Goal: Task Accomplishment & Management: Complete application form

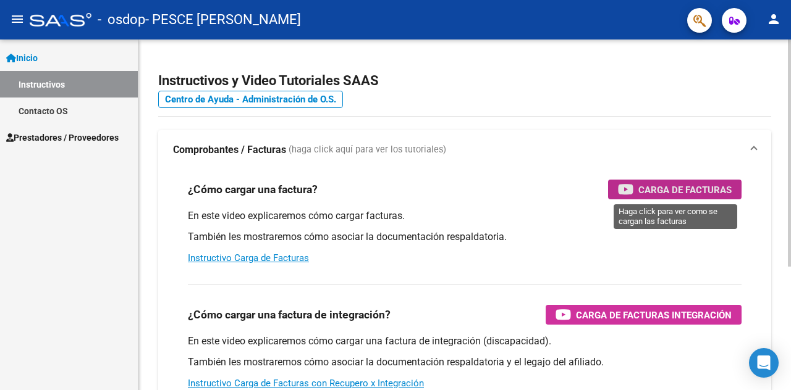
click at [639, 187] on span "Carga de Facturas" at bounding box center [684, 189] width 93 height 15
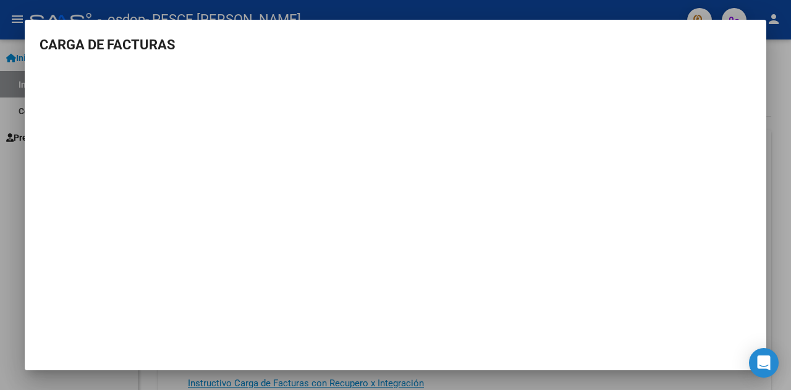
click at [777, 79] on div at bounding box center [395, 195] width 791 height 390
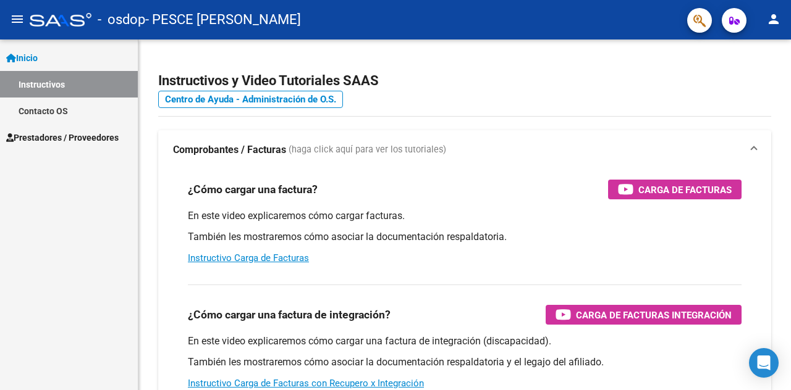
click at [55, 133] on span "Prestadores / Proveedores" at bounding box center [62, 138] width 112 height 14
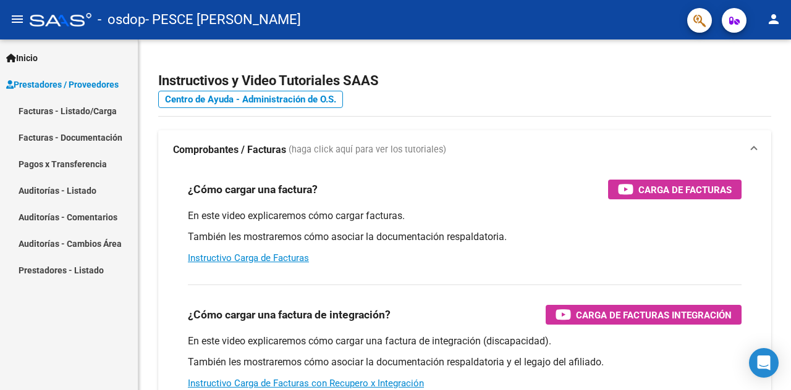
click at [82, 112] on link "Facturas - Listado/Carga" at bounding box center [69, 111] width 138 height 27
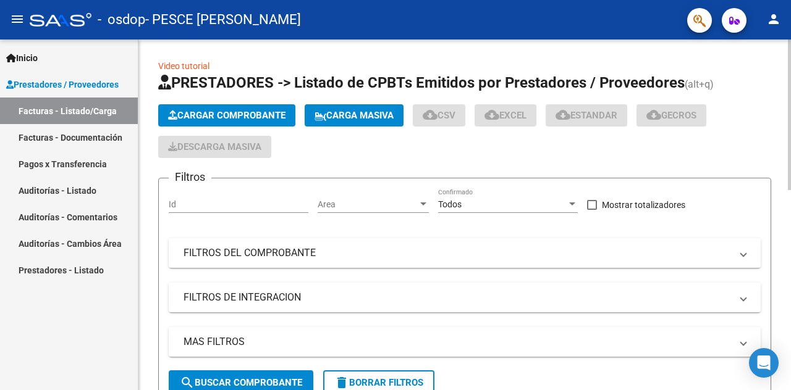
click at [240, 114] on span "Cargar Comprobante" at bounding box center [226, 115] width 117 height 11
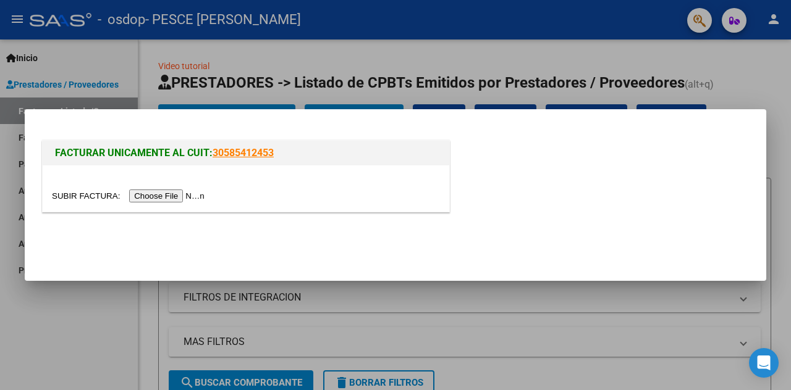
click at [178, 192] on input "file" at bounding box center [130, 196] width 156 height 13
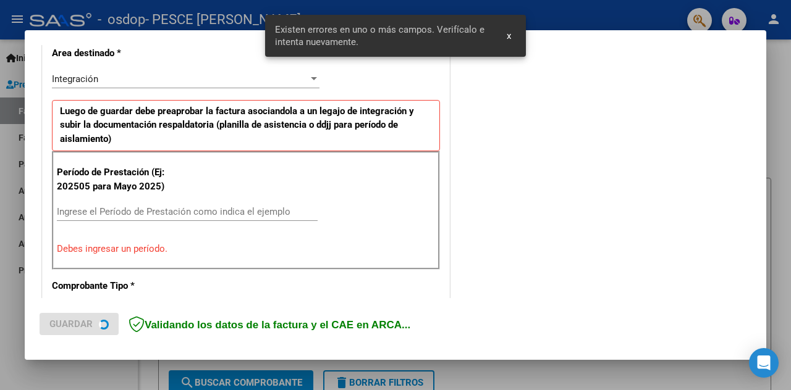
scroll to position [292, 0]
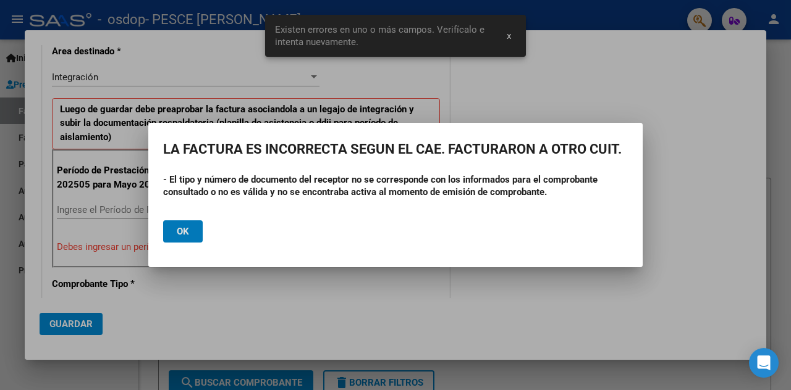
click at [187, 227] on span "Ok" at bounding box center [183, 231] width 12 height 11
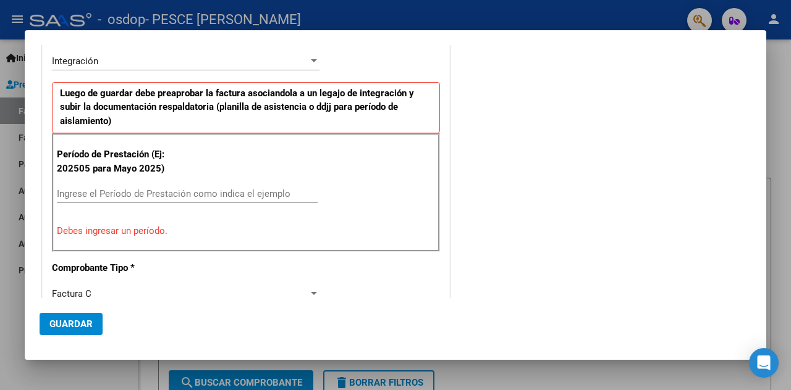
scroll to position [309, 0]
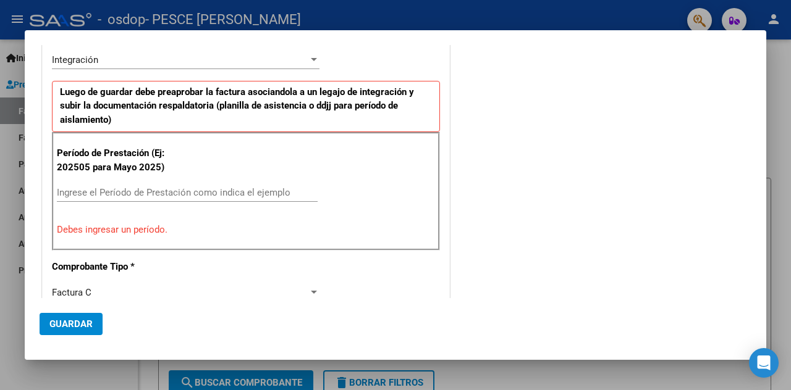
click at [145, 193] on input "Ingrese el Período de Prestación como indica el ejemplo" at bounding box center [187, 192] width 261 height 11
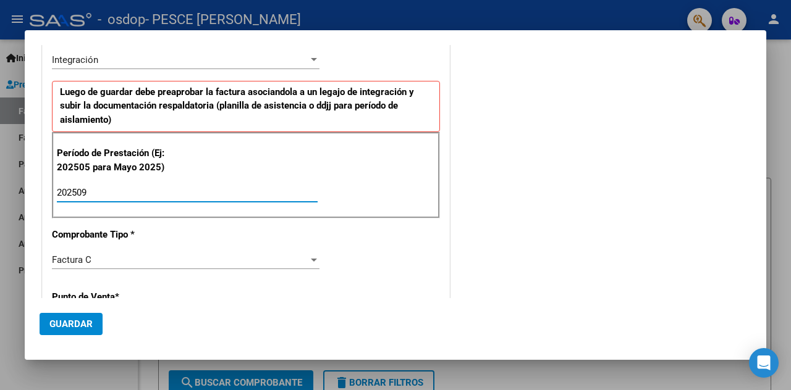
type input "202509"
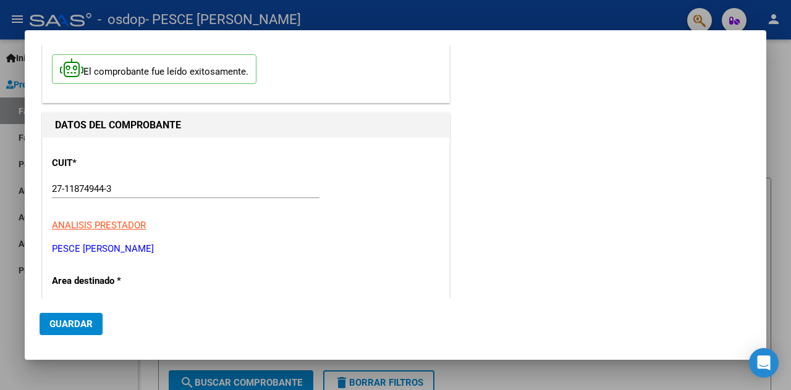
scroll to position [0, 0]
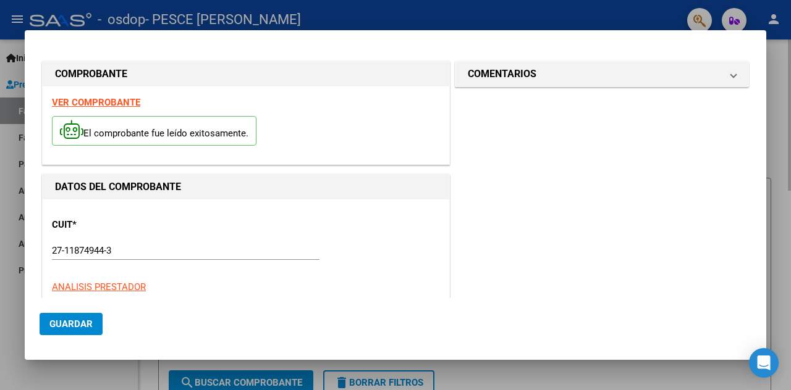
click at [790, 80] on div at bounding box center [395, 195] width 791 height 390
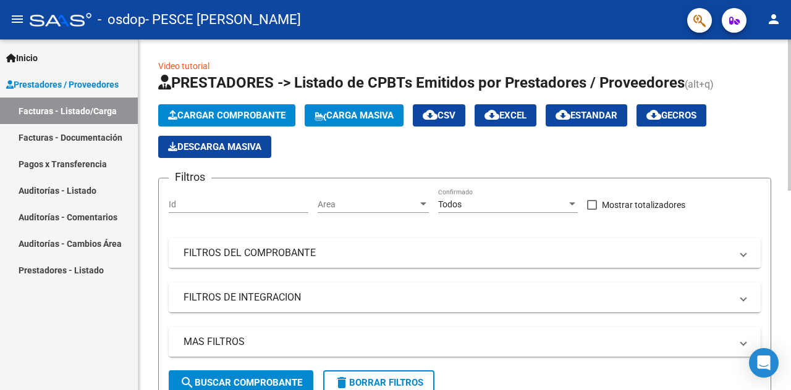
click at [250, 120] on button "Cargar Comprobante" at bounding box center [226, 115] width 137 height 22
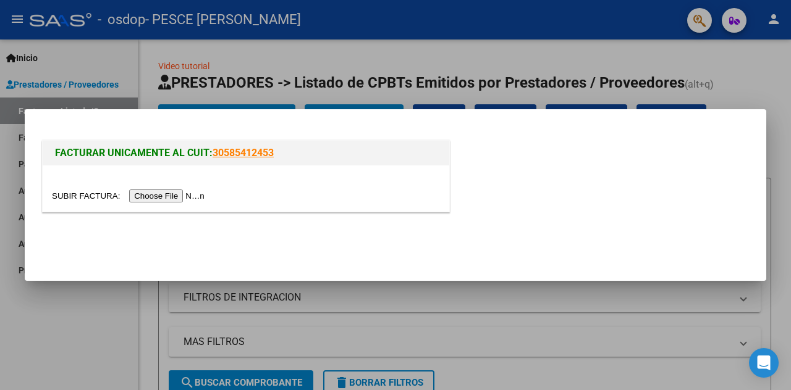
click at [150, 196] on input "file" at bounding box center [130, 196] width 156 height 13
click at [146, 193] on input "file" at bounding box center [130, 196] width 156 height 13
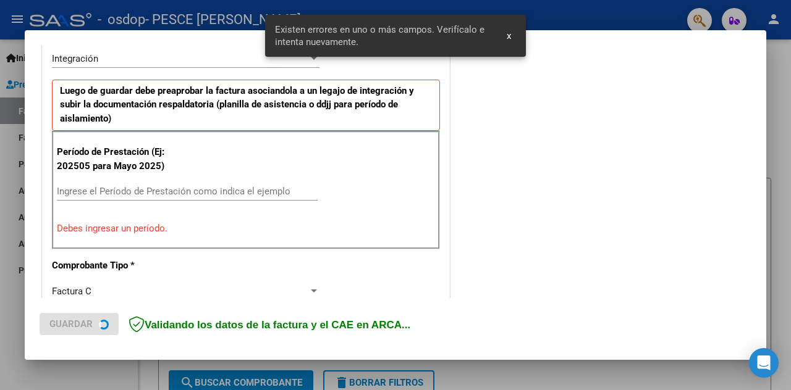
scroll to position [315, 0]
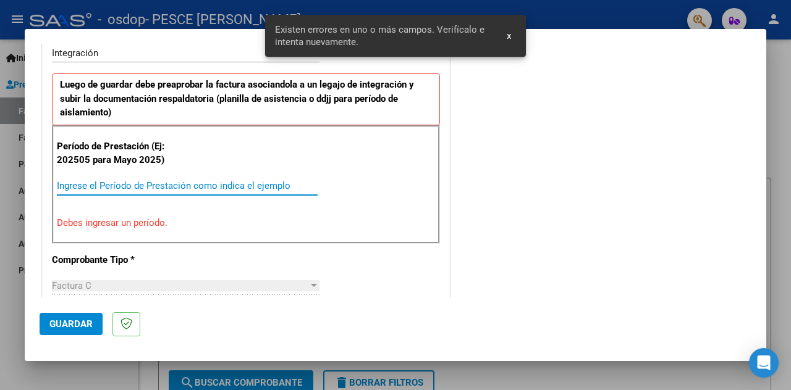
click at [155, 180] on input "Ingrese el Período de Prestación como indica el ejemplo" at bounding box center [187, 185] width 261 height 11
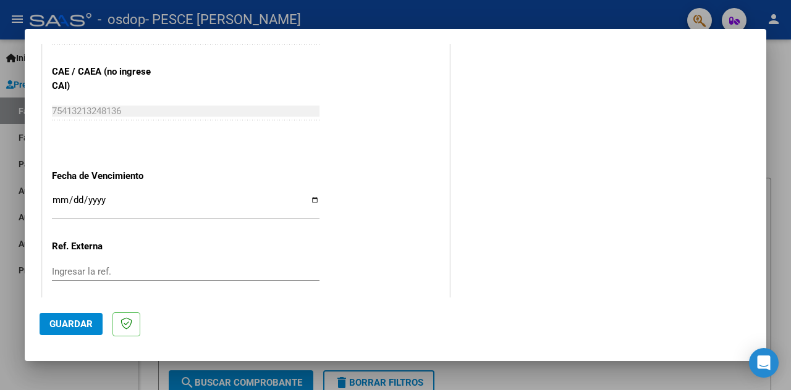
scroll to position [809, 0]
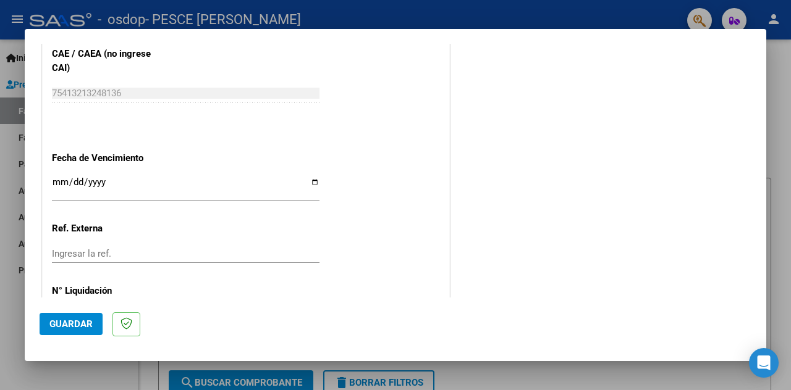
type input "202509"
click at [308, 183] on input "Ingresar la fecha" at bounding box center [186, 187] width 268 height 20
type input "[DATE]"
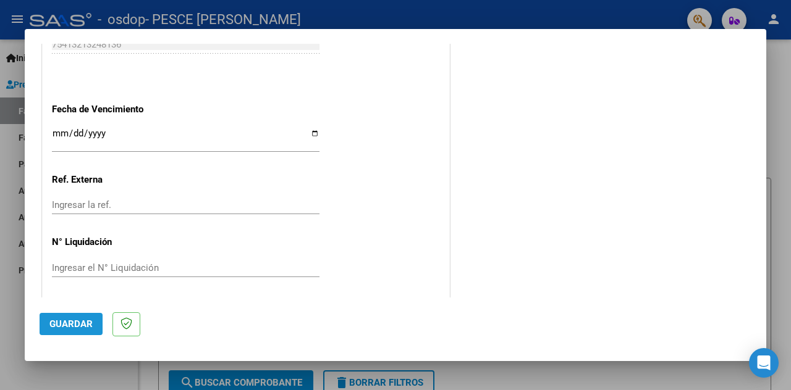
click at [76, 319] on span "Guardar" at bounding box center [70, 324] width 43 height 11
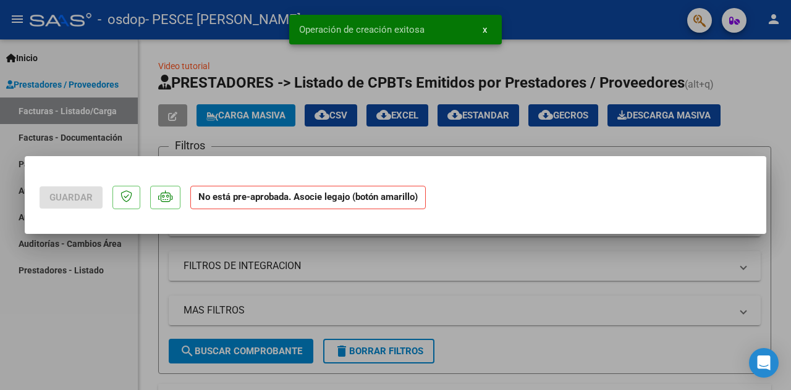
scroll to position [0, 0]
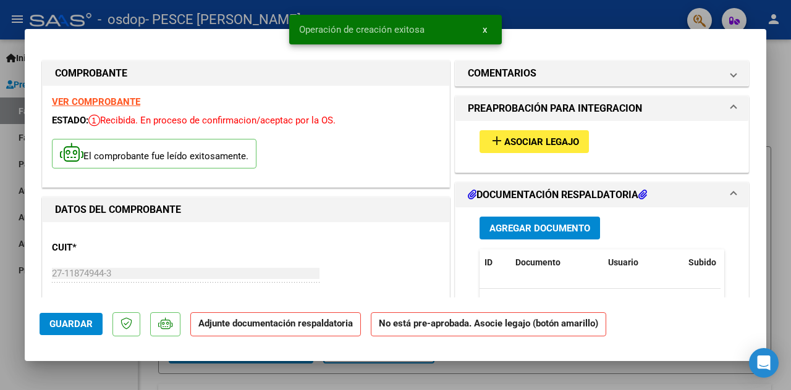
click at [507, 146] on button "add Asociar Legajo" at bounding box center [533, 141] width 109 height 23
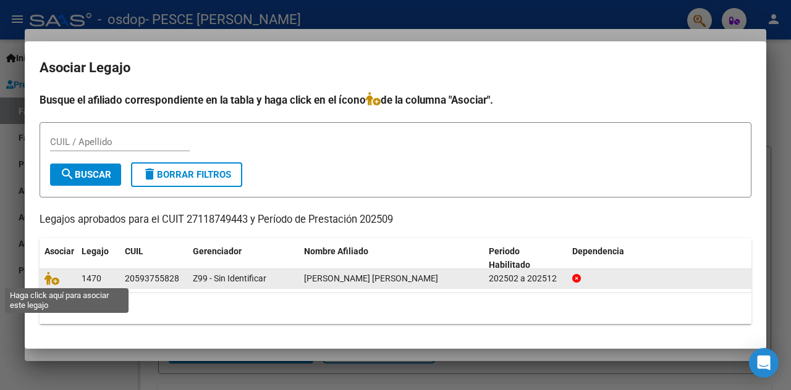
drag, startPoint x: 54, startPoint y: 279, endPoint x: 90, endPoint y: 286, distance: 36.6
click at [56, 279] on icon at bounding box center [51, 279] width 15 height 14
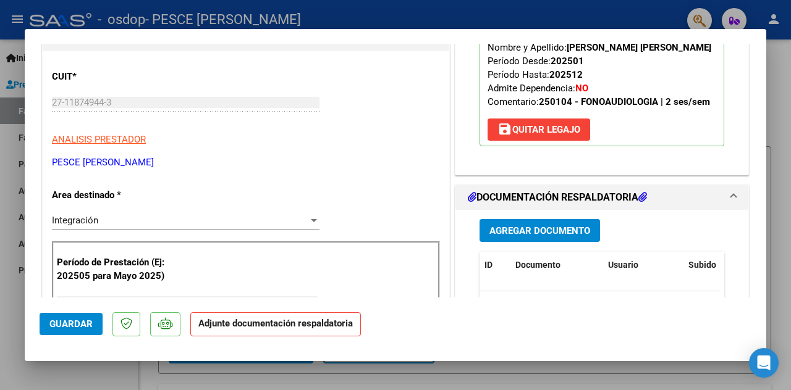
scroll to position [185, 0]
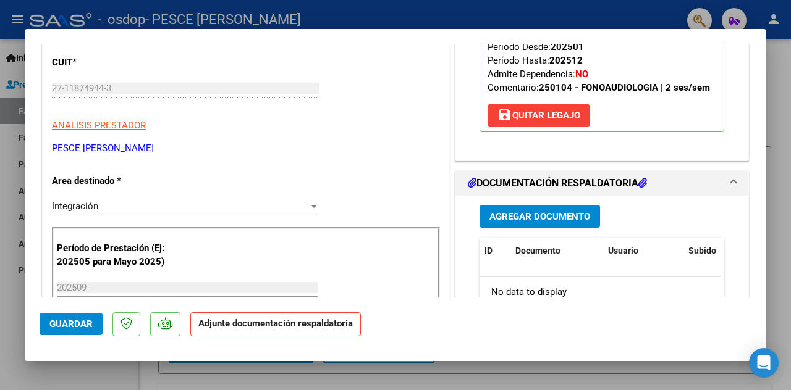
click at [534, 214] on span "Agregar Documento" at bounding box center [539, 216] width 101 height 11
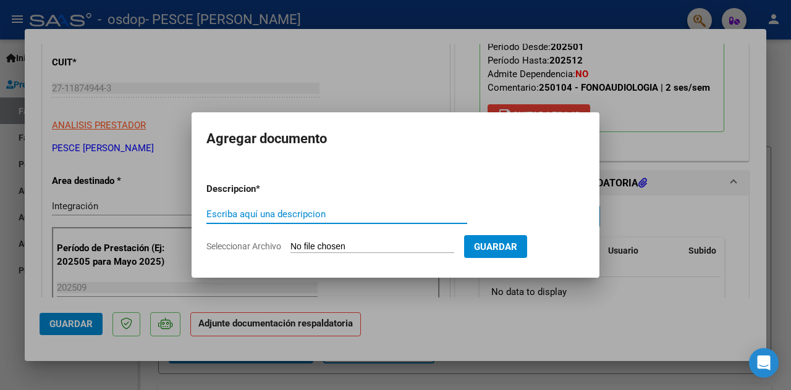
click at [305, 212] on input "Escriba aquí una descripcion" at bounding box center [336, 214] width 261 height 11
click at [374, 217] on input "Planilla de asistencia [PERSON_NAME] [DATE]" at bounding box center [336, 214] width 261 height 11
type input "Planilla de asistencia [PERSON_NAME] [DATE]"
click at [380, 246] on input "Seleccionar Archivo" at bounding box center [372, 248] width 164 height 12
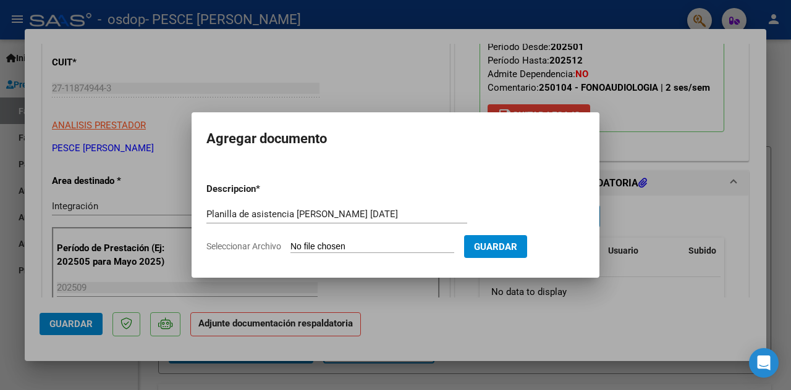
type input "C:\fakepath\Planilla Oliva Punción Camila [DATE].pdf"
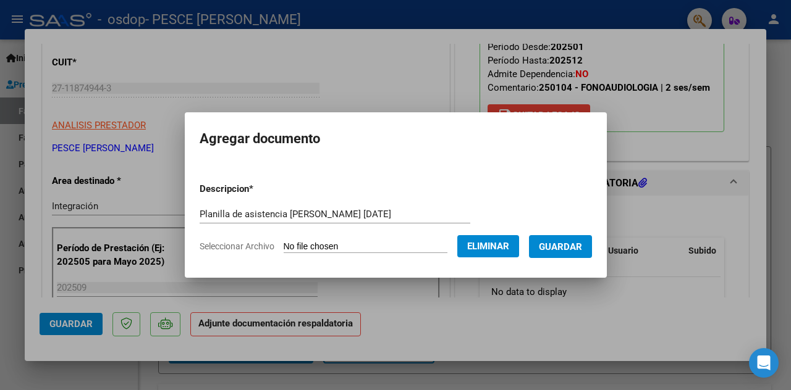
click at [581, 243] on span "Guardar" at bounding box center [560, 247] width 43 height 11
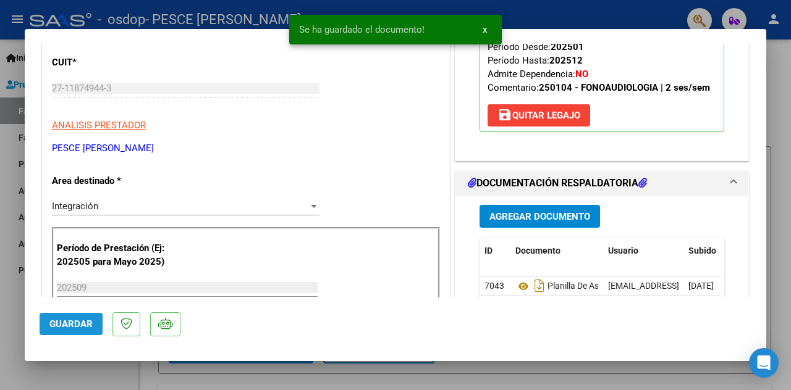
click at [69, 329] on span "Guardar" at bounding box center [70, 324] width 43 height 11
click at [483, 29] on span "x" at bounding box center [485, 29] width 4 height 11
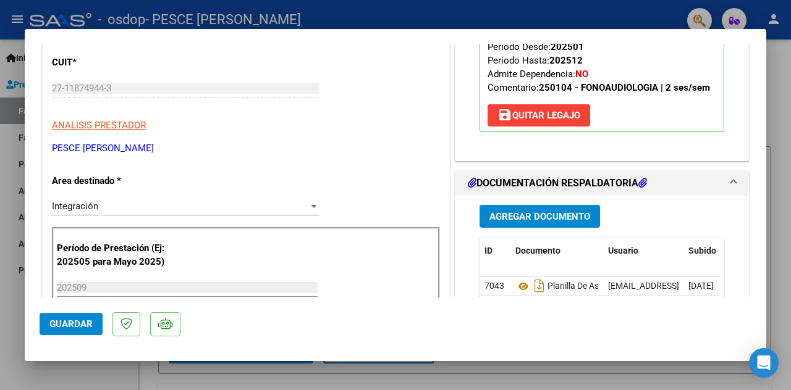
click at [780, 142] on div at bounding box center [395, 195] width 791 height 390
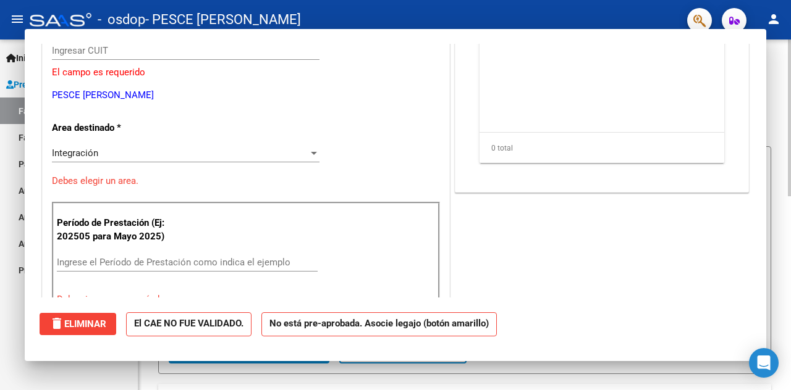
scroll to position [0, 0]
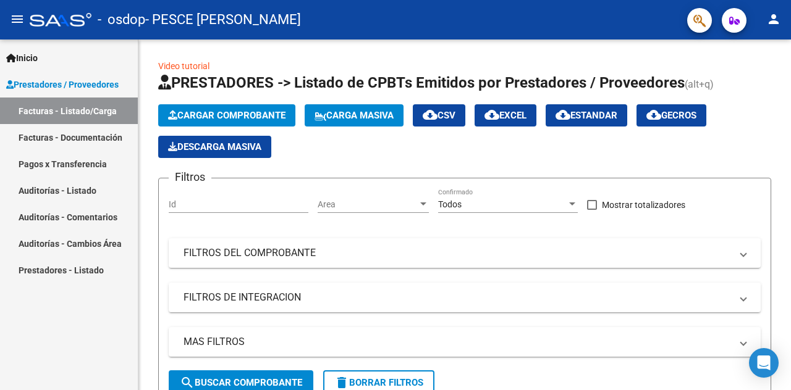
click at [75, 158] on link "Pagos x Transferencia" at bounding box center [69, 164] width 138 height 27
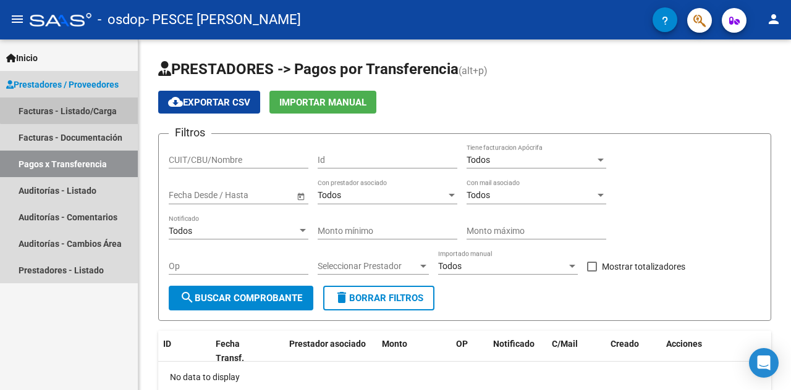
click at [72, 107] on link "Facturas - Listado/Carga" at bounding box center [69, 111] width 138 height 27
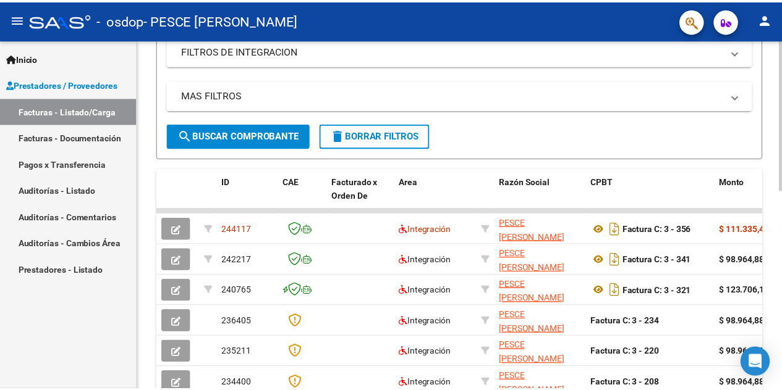
scroll to position [371, 0]
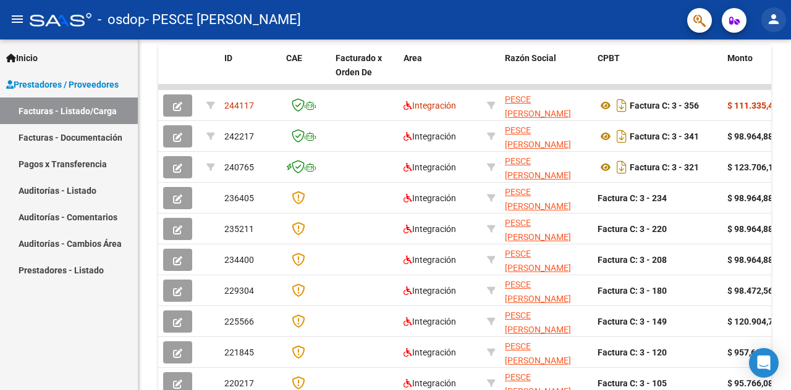
click at [772, 22] on mat-icon "person" at bounding box center [773, 19] width 15 height 15
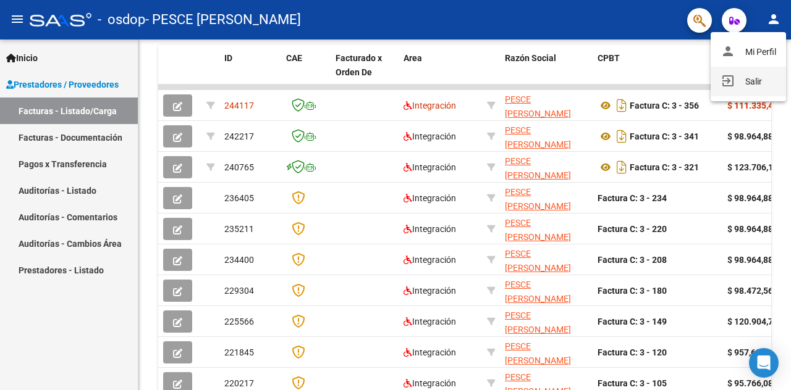
click at [746, 82] on button "exit_to_app Salir" at bounding box center [748, 82] width 75 height 30
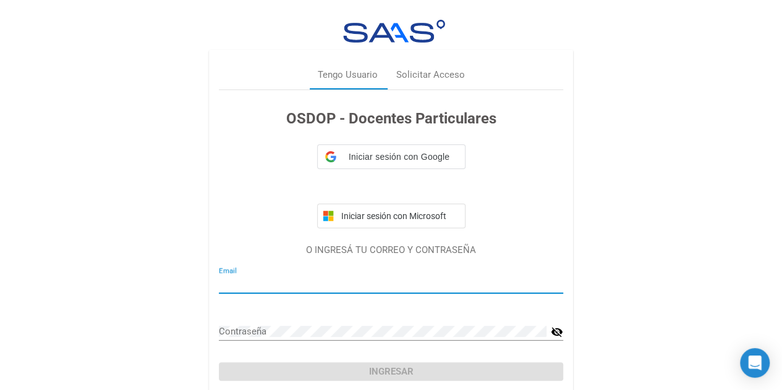
type input "[EMAIL_ADDRESS][DOMAIN_NAME]"
